Goal: Transaction & Acquisition: Purchase product/service

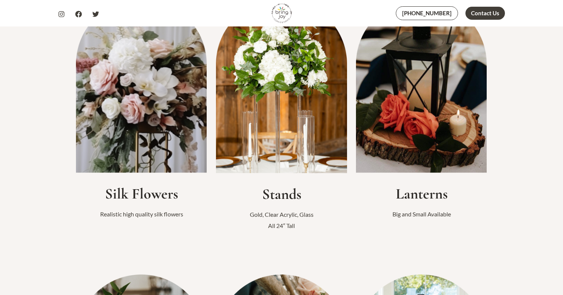
scroll to position [232, 0]
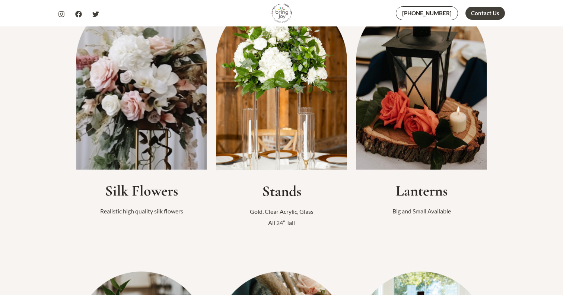
click at [155, 131] on img at bounding box center [141, 83] width 131 height 174
click at [141, 192] on h2 "Silk Flowers" at bounding box center [141, 191] width 131 height 18
click at [138, 207] on p "Realistic high quality silk flowers" at bounding box center [141, 210] width 131 height 11
click at [274, 195] on h2 "Stands" at bounding box center [281, 191] width 131 height 18
click at [291, 94] on img at bounding box center [281, 83] width 131 height 174
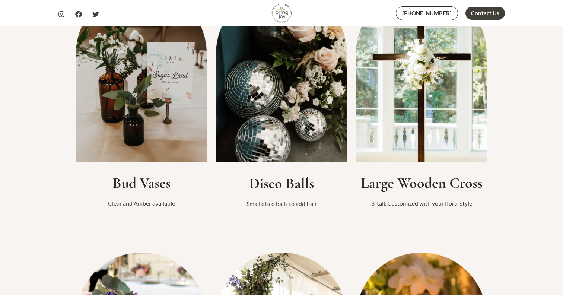
scroll to position [518, 0]
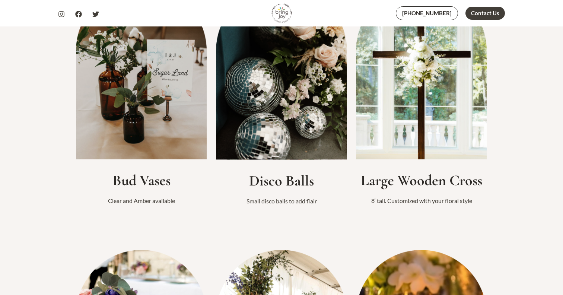
click at [291, 94] on img at bounding box center [281, 72] width 131 height 174
click at [164, 128] on img at bounding box center [141, 72] width 131 height 174
click at [413, 132] on img at bounding box center [421, 72] width 131 height 174
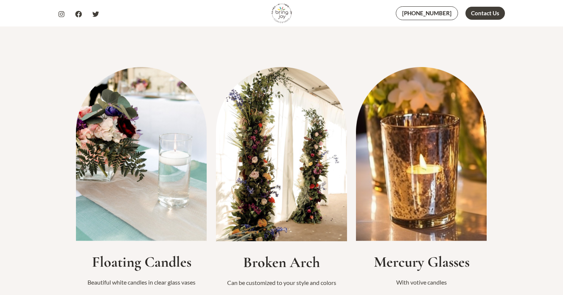
click at [413, 132] on img at bounding box center [421, 154] width 131 height 174
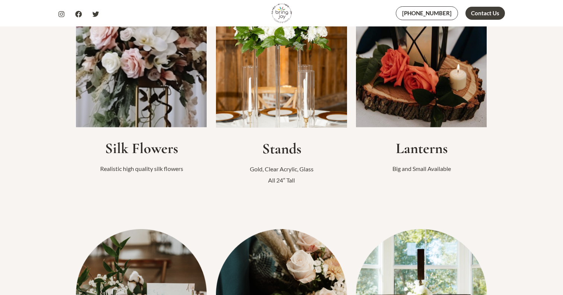
scroll to position [0, 0]
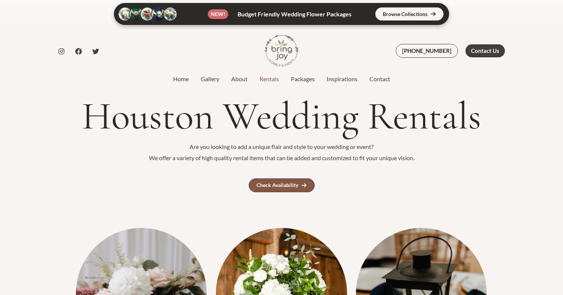
click at [281, 190] on link "Check Availability" at bounding box center [282, 185] width 66 height 14
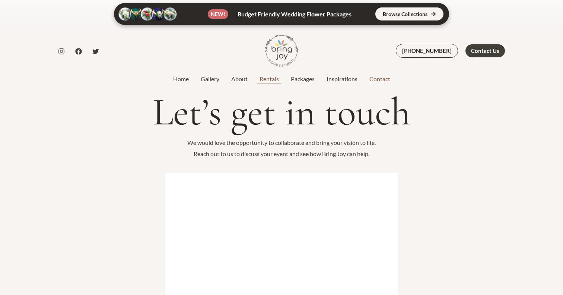
click at [270, 80] on link "Rentals" at bounding box center [268, 78] width 31 height 9
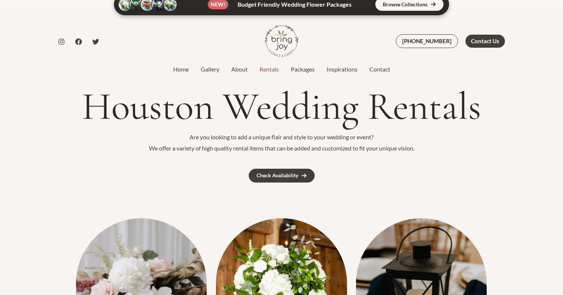
scroll to position [13, 0]
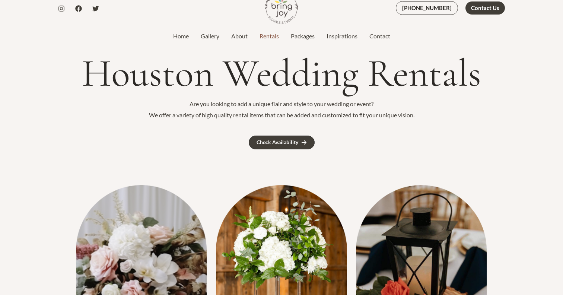
scroll to position [44, 0]
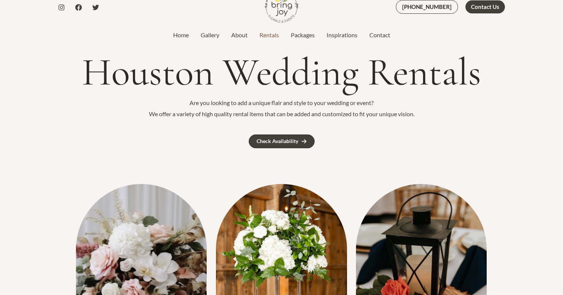
click at [149, 250] on img at bounding box center [141, 271] width 131 height 174
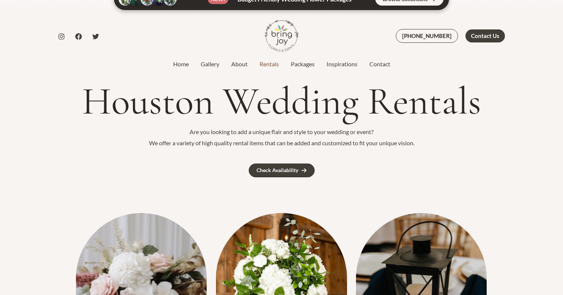
scroll to position [0, 0]
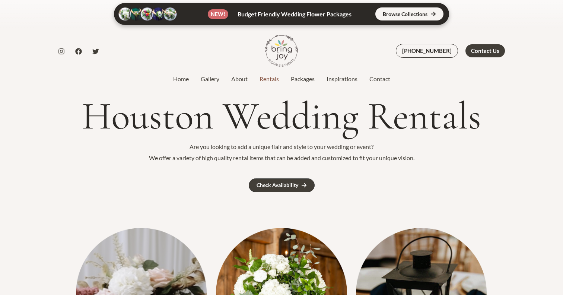
click at [402, 17] on link at bounding box center [281, 14] width 335 height 22
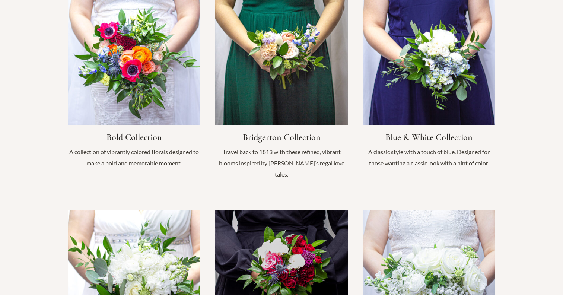
scroll to position [591, 0]
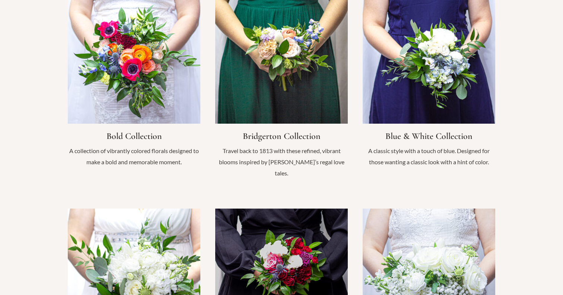
click at [306, 90] on link "Infobox Link" at bounding box center [281, 88] width 132 height 195
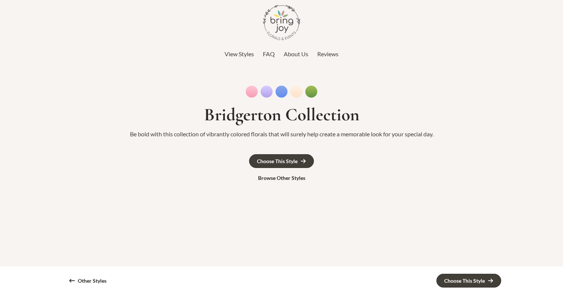
click at [286, 164] on div at bounding box center [281, 147] width 563 height 295
click at [301, 162] on div at bounding box center [281, 147] width 563 height 295
click at [478, 278] on div at bounding box center [281, 147] width 563 height 295
click at [254, 89] on div at bounding box center [281, 147] width 563 height 295
click at [270, 92] on div at bounding box center [281, 147] width 563 height 295
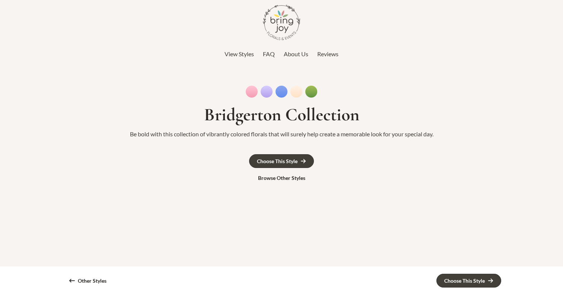
click at [276, 117] on div at bounding box center [281, 147] width 563 height 295
click at [237, 139] on div at bounding box center [281, 147] width 563 height 295
click at [274, 156] on div at bounding box center [281, 147] width 563 height 295
click at [306, 94] on div at bounding box center [281, 147] width 563 height 295
click at [293, 92] on div at bounding box center [281, 147] width 563 height 295
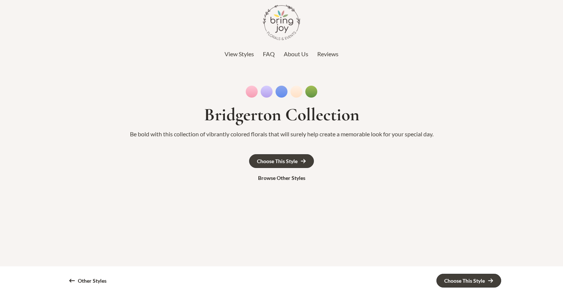
click at [472, 289] on div at bounding box center [281, 147] width 563 height 295
click at [472, 284] on div at bounding box center [281, 147] width 563 height 295
click at [273, 162] on div at bounding box center [281, 147] width 563 height 295
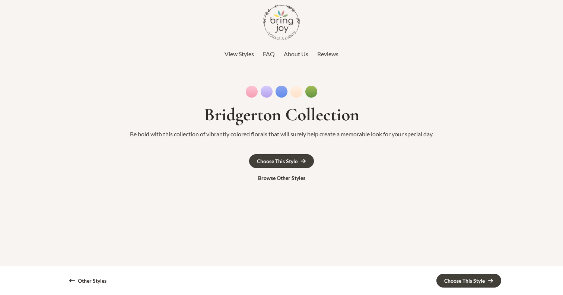
click at [303, 158] on div at bounding box center [281, 147] width 563 height 295
click at [271, 88] on div at bounding box center [281, 147] width 563 height 295
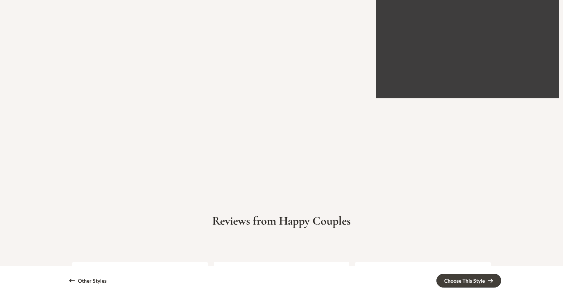
scroll to position [1451, 0]
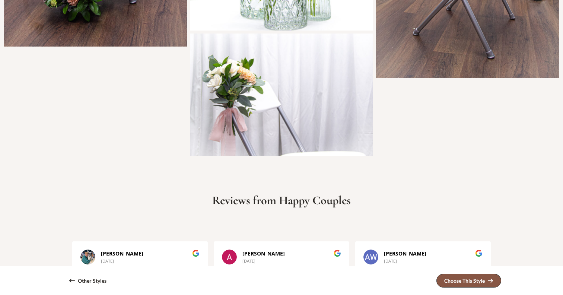
click at [484, 280] on div "Choose This Style" at bounding box center [464, 280] width 41 height 5
